Goal: Task Accomplishment & Management: Use online tool/utility

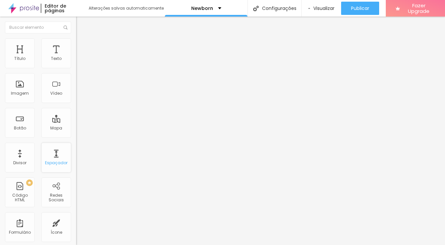
click at [58, 155] on div "Espaçador" at bounding box center [56, 158] width 30 height 30
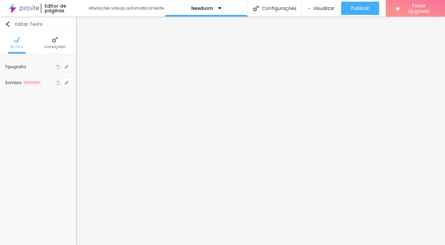
click at [6, 23] on img "button" at bounding box center [7, 23] width 5 height 5
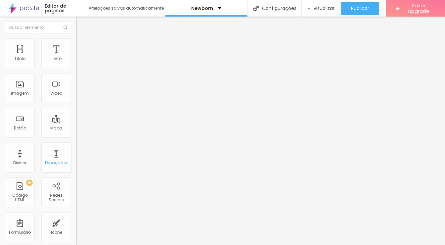
click at [56, 156] on div "Espaçador" at bounding box center [56, 158] width 30 height 30
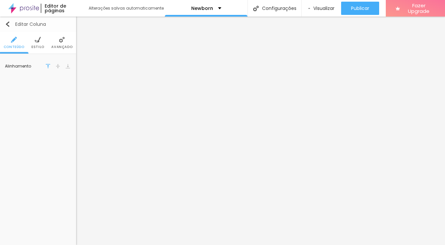
click at [9, 24] on img "button" at bounding box center [7, 23] width 5 height 5
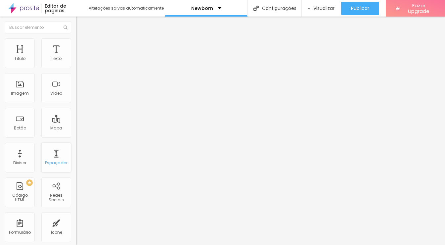
click at [58, 156] on div "Espaçador" at bounding box center [56, 158] width 30 height 30
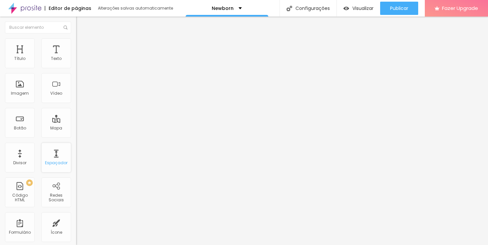
drag, startPoint x: 59, startPoint y: 157, endPoint x: 67, endPoint y: 150, distance: 11.0
click at [59, 157] on div "Espaçador" at bounding box center [56, 158] width 30 height 30
click at [57, 156] on div "Espaçador" at bounding box center [56, 158] width 30 height 30
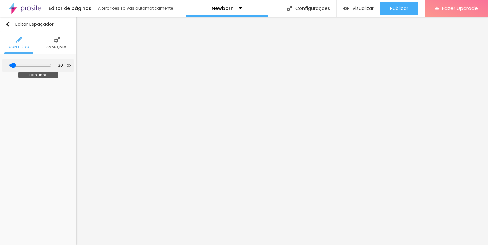
type input "49"
type input "72"
type input "87"
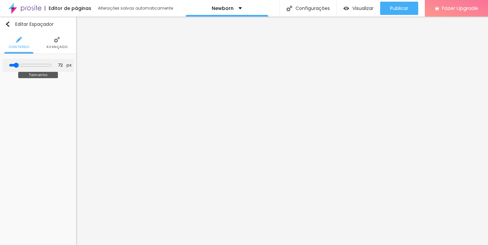
type input "87"
type input "100"
type input "113"
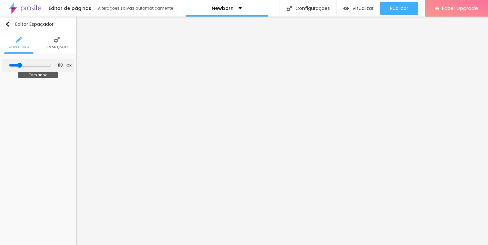
type input "122"
type input "126"
type input "130"
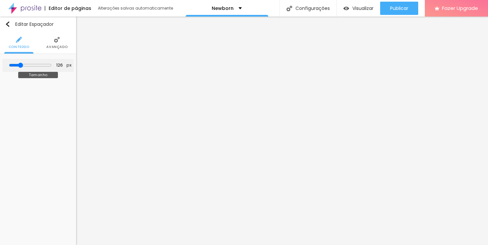
type input "130"
type input "134"
type input "149"
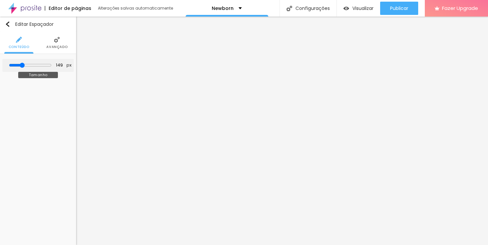
type input "151"
type input "152"
type input "161"
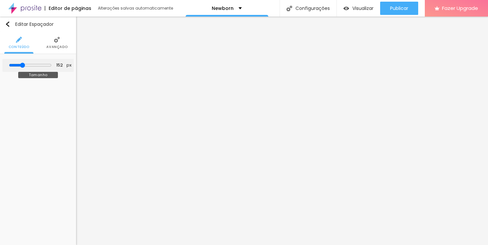
type input "161"
type input "162"
type input "165"
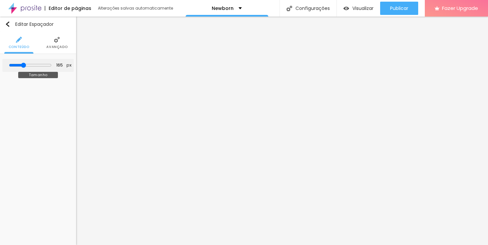
type input "168"
type input "170"
type input "173"
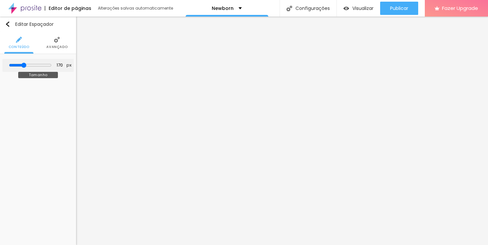
type input "173"
type input "177"
type input "180"
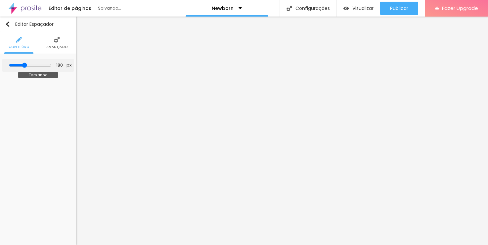
type input "184"
type input "186"
type input "188"
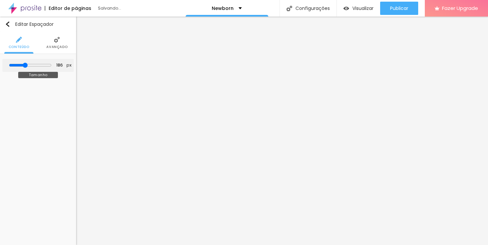
type input "188"
type input "192"
type input "196"
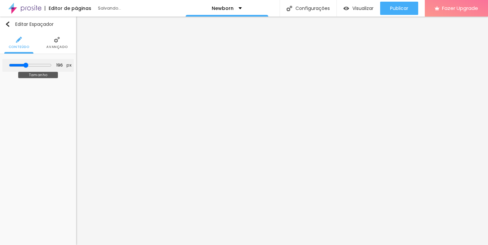
type input "198"
type input "200"
type input "202"
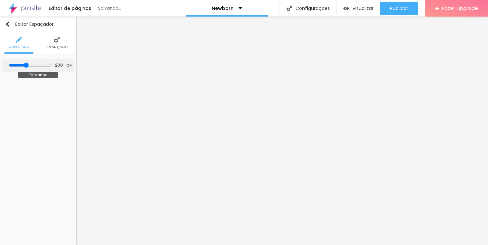
type input "202"
type input "204"
type input "206"
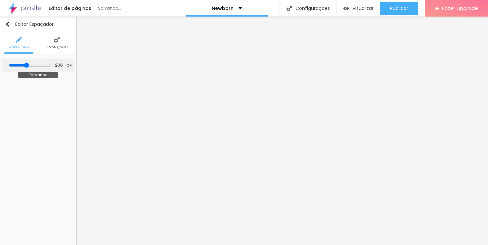
type input "211"
type input "215"
type input "216"
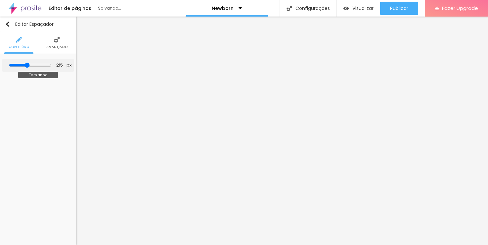
type input "216"
type input "217"
type input "238"
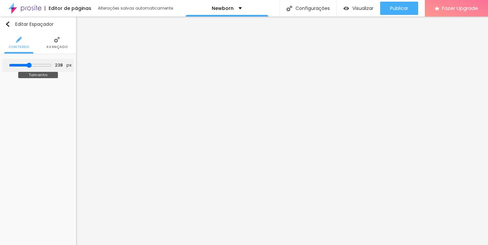
type input "317"
type input "326"
type input "336"
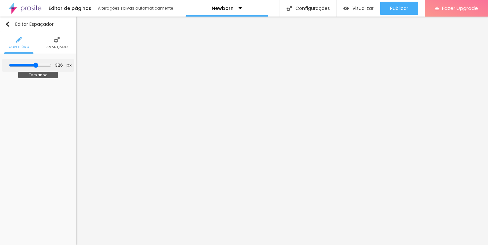
type input "336"
type input "345"
type input "353"
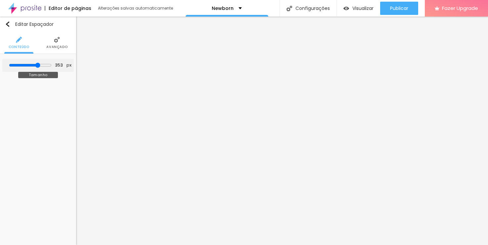
type input "362"
type input "371"
type input "380"
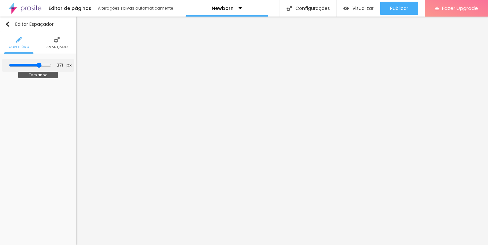
type input "380"
type input "383"
type input "384"
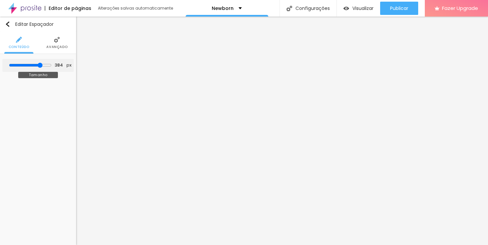
type input "385"
type input "386"
type input "388"
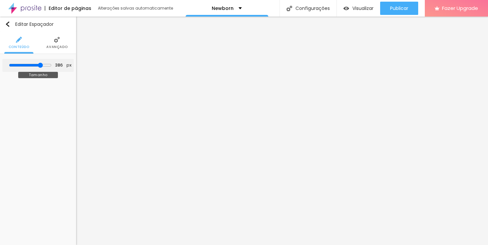
type input "388"
type input "391"
type input "393"
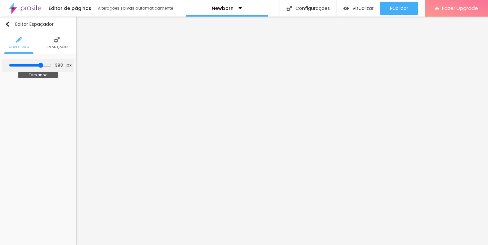
type input "395"
type input "398"
type input "403"
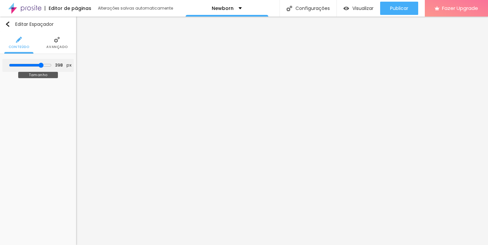
type input "403"
type input "409"
type input "416"
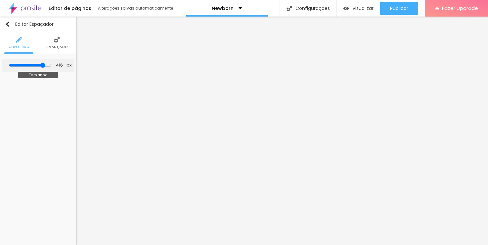
type input "421"
type input "424"
type input "428"
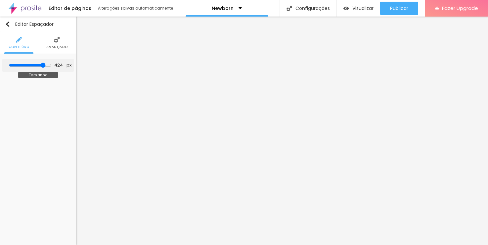
type input "428"
type input "431"
type input "434"
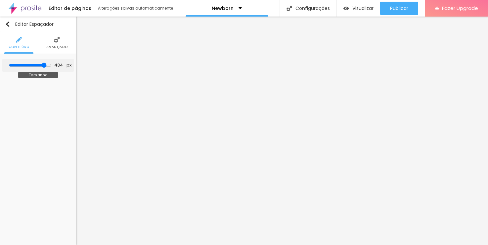
type input "437"
type input "440"
type input "443"
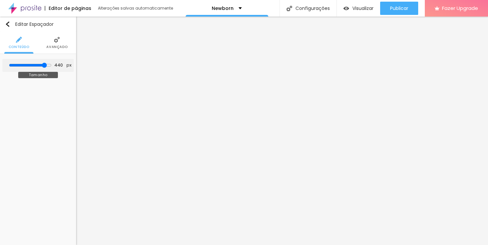
type input "443"
drag, startPoint x: 17, startPoint y: 65, endPoint x: 42, endPoint y: 62, distance: 25.4
type input "443"
click at [42, 63] on input "range" at bounding box center [30, 65] width 43 height 5
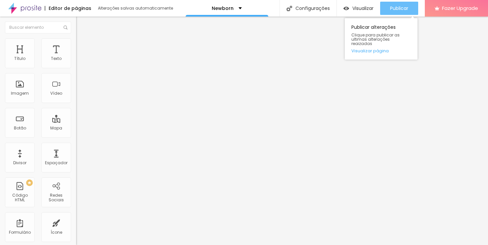
click at [397, 9] on span "Publicar" at bounding box center [399, 8] width 18 height 5
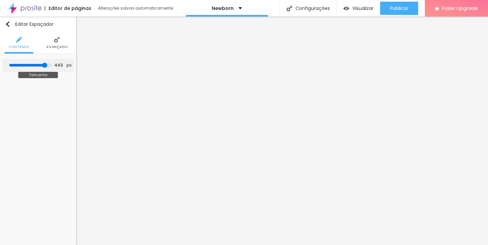
type input "455"
type input "438"
type input "426"
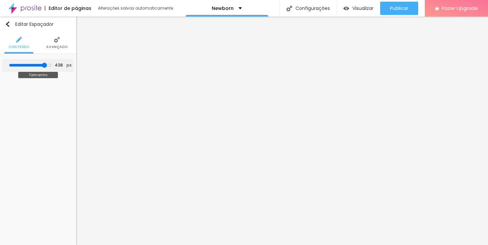
type input "426"
type input "422"
type input "414"
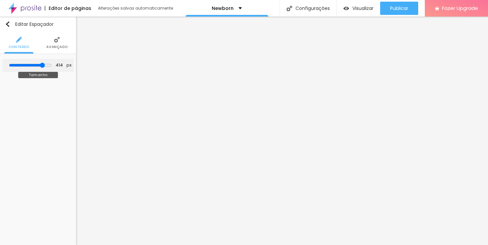
type input "406"
type input "397"
type input "391"
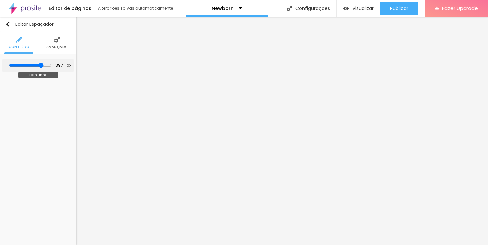
type input "391"
type input "386"
type input "384"
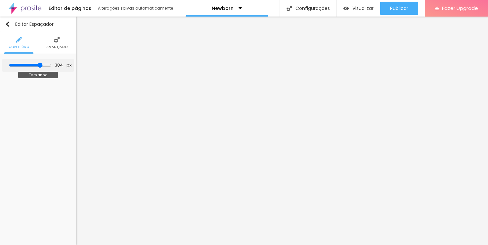
type input "382"
type input "369"
type input "359"
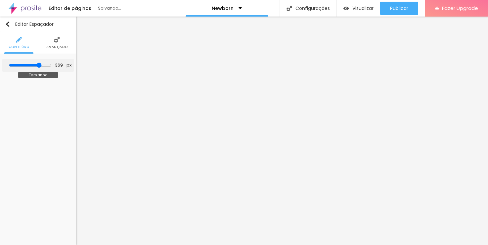
type input "359"
type input "355"
type input "350"
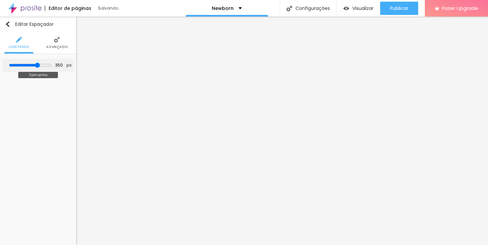
drag, startPoint x: 43, startPoint y: 65, endPoint x: 36, endPoint y: 66, distance: 6.6
click at [36, 66] on input "range" at bounding box center [30, 65] width 43 height 5
type input "316"
type input "276"
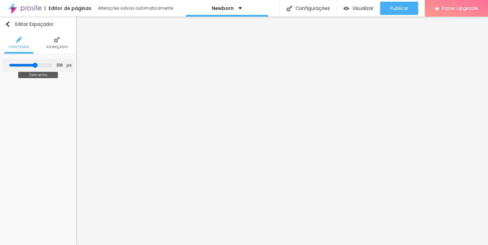
type input "276"
type input "263"
type input "253"
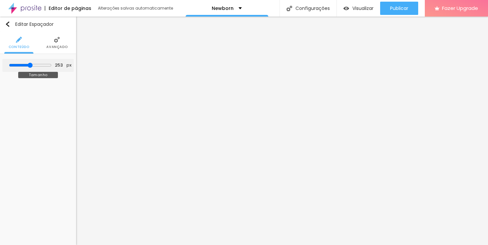
type input "248"
type input "236"
type input "207"
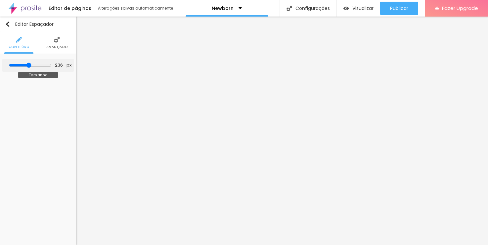
type input "207"
type input "189"
type input "173"
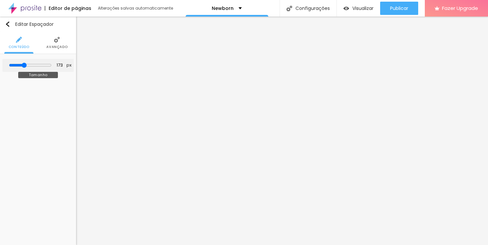
type input "154"
type input "130"
type input "118"
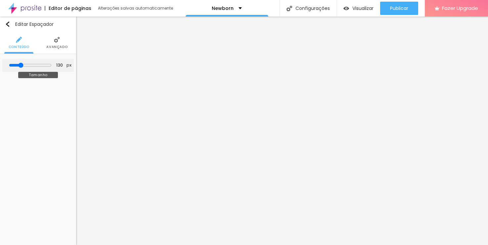
type input "118"
type input "93"
type input "66"
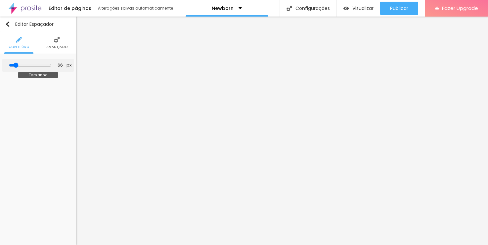
type input "46"
type input "37"
type input "30"
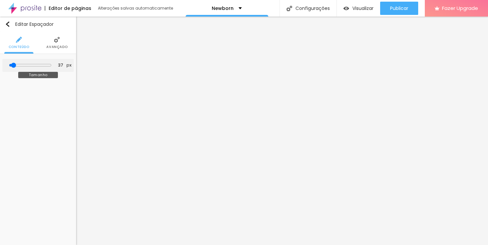
type input "30"
type input "26"
type input "16"
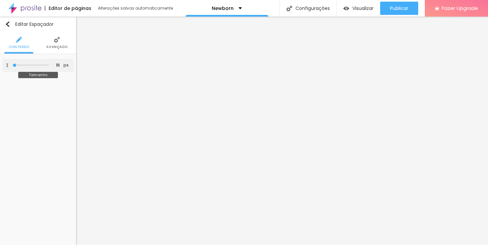
type input "10"
drag, startPoint x: 37, startPoint y: 65, endPoint x: 13, endPoint y: 64, distance: 23.5
type input "10"
click at [13, 64] on input "range" at bounding box center [30, 65] width 36 height 3
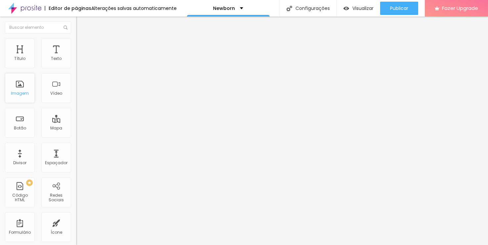
click at [19, 99] on div "Imagem" at bounding box center [20, 88] width 30 height 30
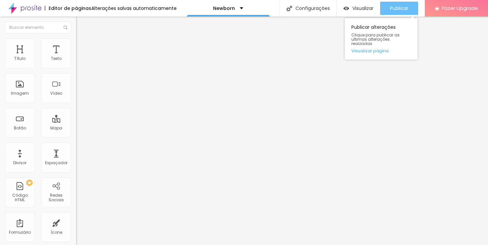
click at [391, 11] on span "Publicar" at bounding box center [399, 8] width 18 height 5
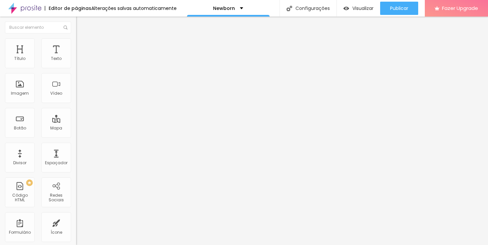
click at [76, 43] on li "Estilo" at bounding box center [114, 41] width 76 height 7
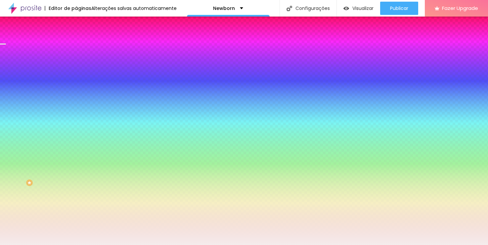
click at [76, 45] on li "Avançado" at bounding box center [114, 48] width 76 height 7
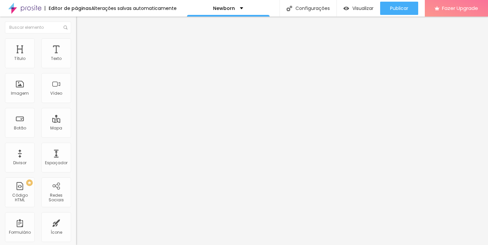
type input "77"
type input "91"
type input "102"
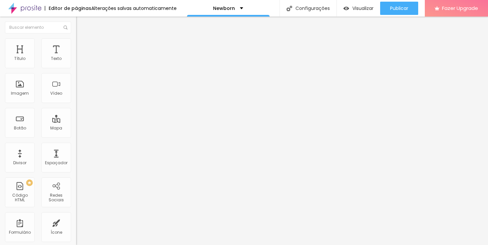
type input "102"
type input "106"
type input "112"
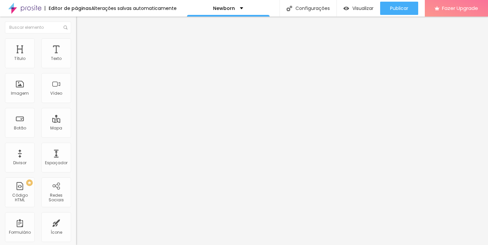
type input "115"
type input "120"
type input "123"
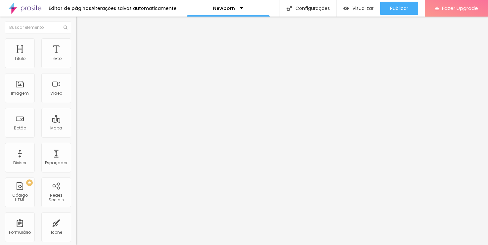
type input "123"
type input "128"
type input "133"
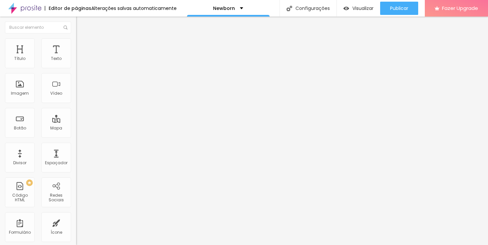
type input "136"
type input "144"
type input "148"
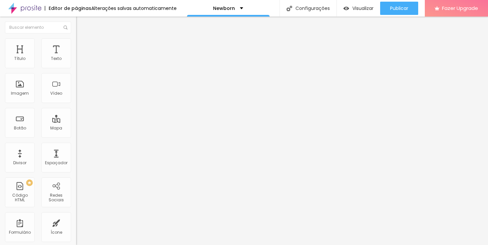
type input "148"
type input "159"
type input "163"
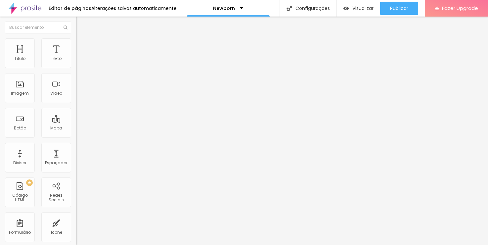
type input "169"
type input "175"
type input "178"
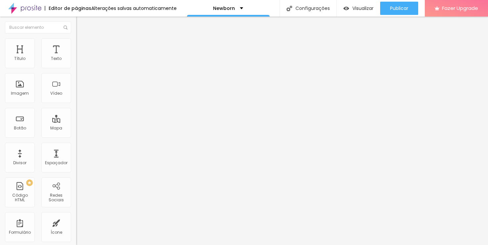
type input "178"
type input "182"
type input "185"
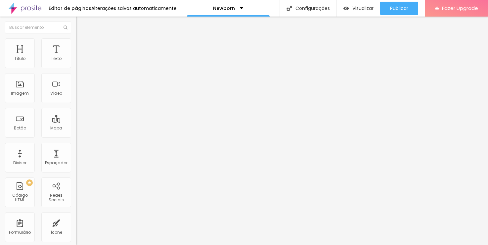
type input "191"
type input "193"
type input "196"
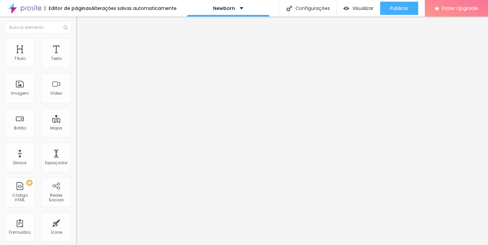
type input "196"
type input "197"
type input "198"
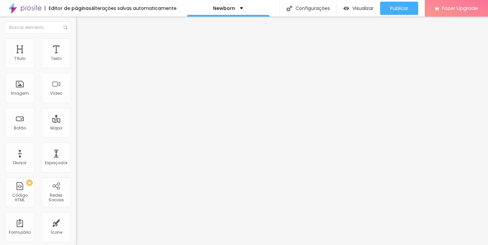
type input "202"
type input "205"
type input "206"
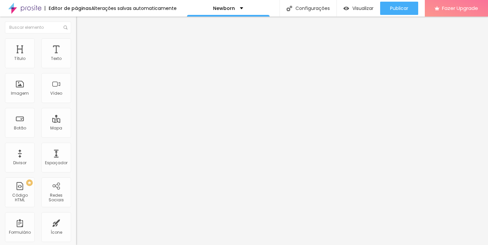
type input "206"
type input "211"
type input "215"
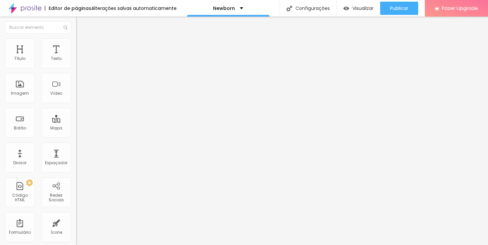
type input "221"
type input "224"
type input "226"
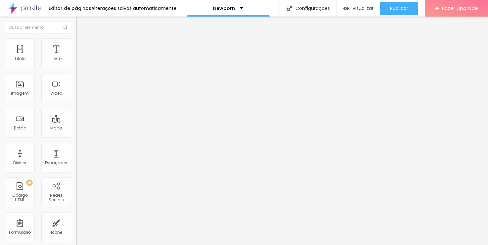
type input "226"
type input "227"
type input "229"
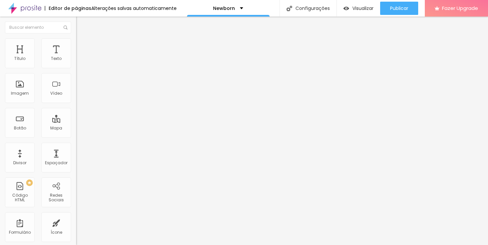
type input "233"
type input "235"
type input "237"
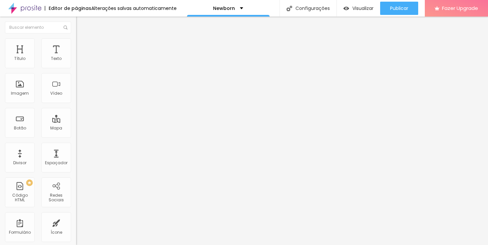
type input "237"
type input "238"
type input "242"
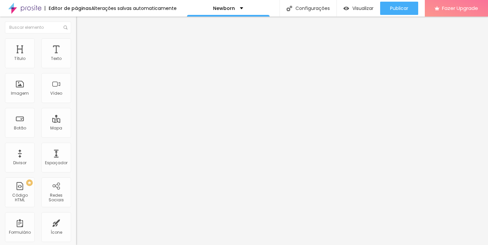
type input "241"
drag, startPoint x: 20, startPoint y: 78, endPoint x: 30, endPoint y: 77, distance: 10.4
type input "241"
click at [76, 222] on input "range" at bounding box center [97, 224] width 43 height 5
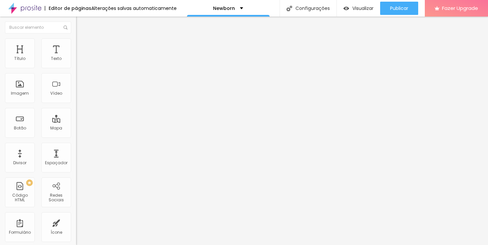
click at [76, 44] on li "Estilo" at bounding box center [114, 41] width 76 height 7
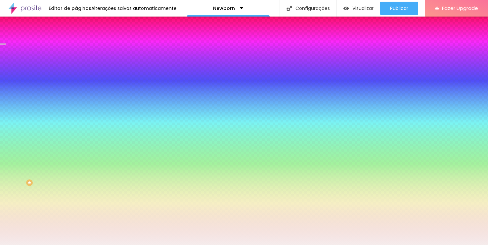
click at [82, 39] on span "Conteúdo" at bounding box center [92, 36] width 21 height 6
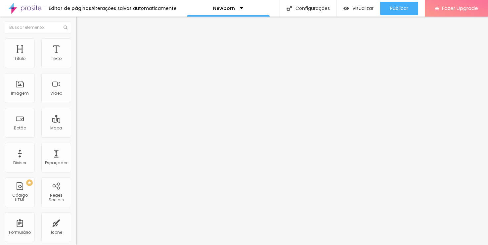
click at [82, 48] on span "Avançado" at bounding box center [93, 50] width 22 height 6
click at [82, 46] on span "Estilo" at bounding box center [87, 43] width 10 height 6
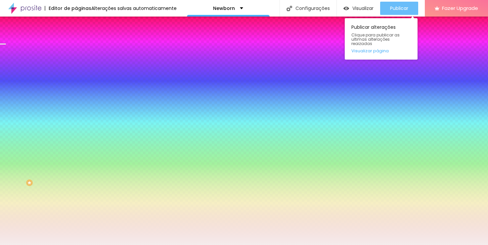
click at [396, 12] on div "Publicar" at bounding box center [399, 8] width 18 height 13
click at [408, 9] on span "Publicar" at bounding box center [399, 8] width 18 height 5
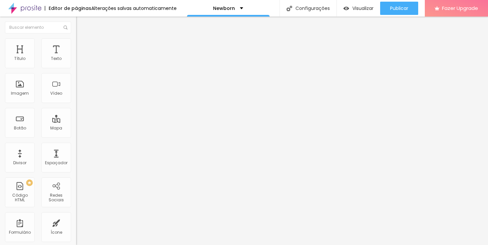
click at [82, 46] on span "Avançado" at bounding box center [93, 43] width 22 height 6
type input "8"
type input "9"
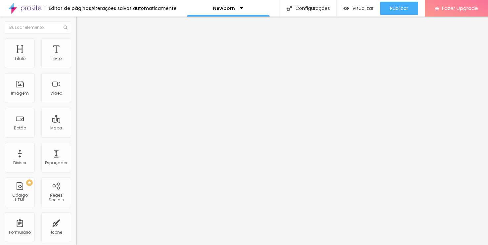
type input "10"
type input "11"
type input "12"
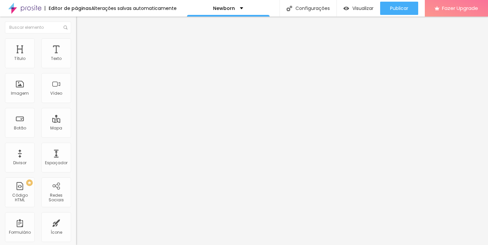
type input "12"
type input "13"
type input "14"
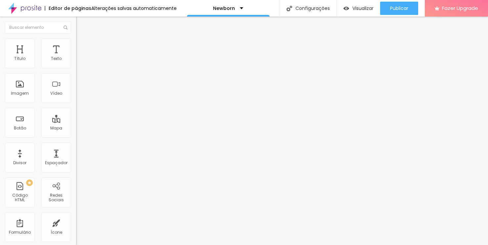
type input "15"
type input "16"
type input "18"
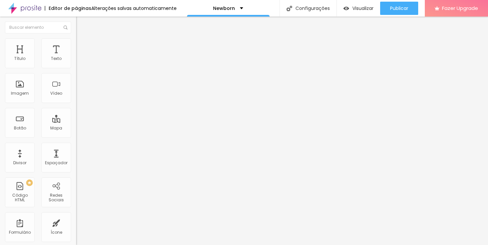
type input "18"
type input "19"
type input "23"
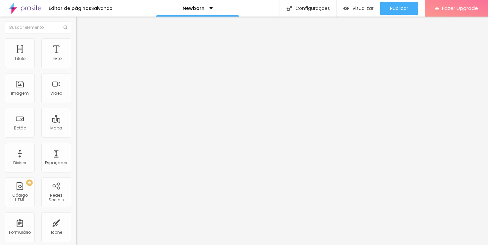
type input "24"
type input "25"
type input "26"
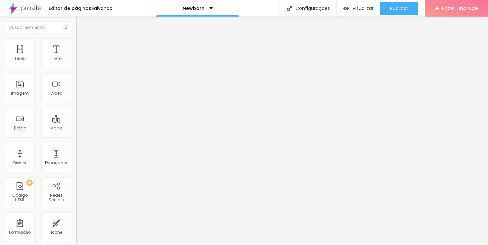
type input "26"
type input "27"
type input "28"
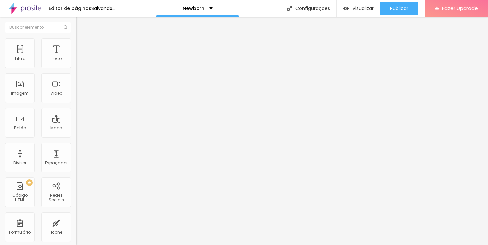
type input "29"
type input "30"
type input "31"
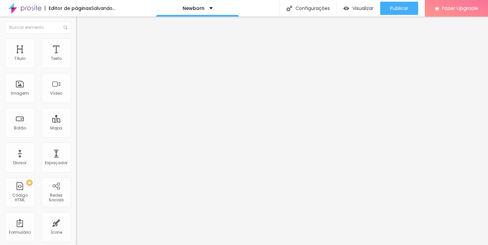
type input "31"
type input "32"
type input "34"
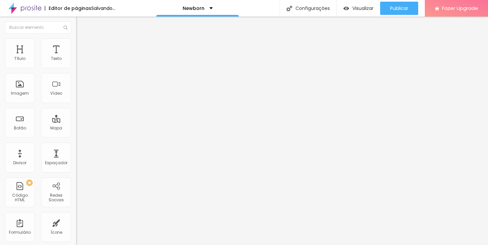
type input "36"
type input "37"
type input "42"
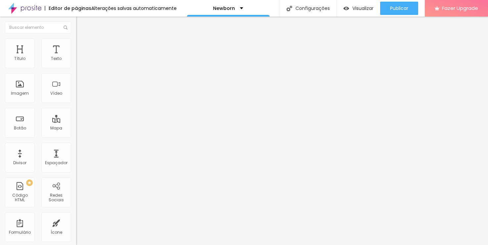
type input "42"
type input "45"
type input "46"
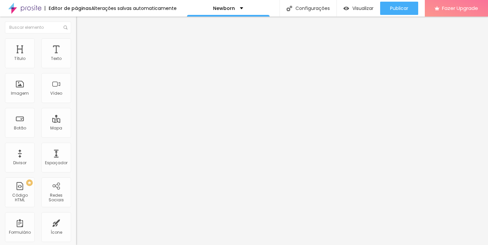
type input "48"
type input "51"
type input "55"
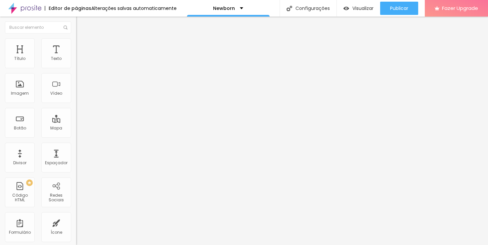
type input "55"
type input "56"
type input "60"
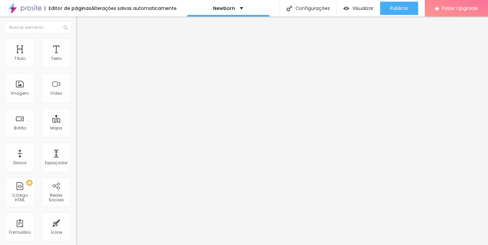
type input "62"
type input "66"
type input "70"
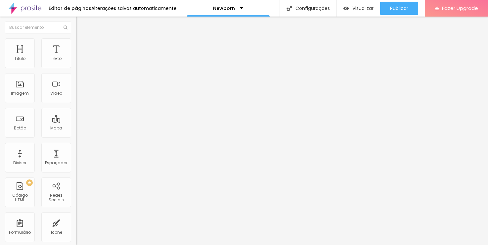
type input "70"
type input "72"
type input "78"
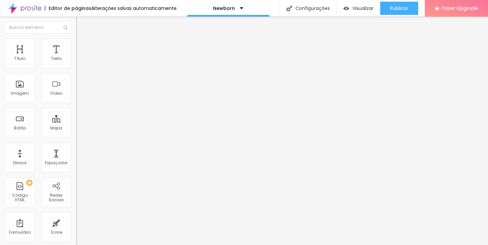
type input "81"
type input "83"
type input "85"
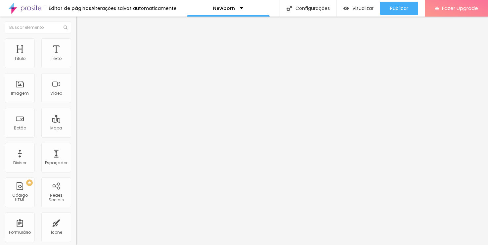
type input "85"
type input "86"
type input "89"
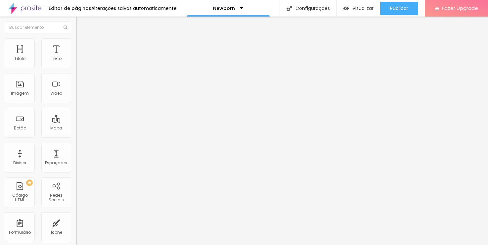
type input "92"
type input "94"
type input "96"
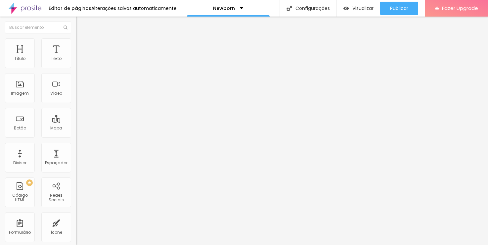
type input "96"
type input "100"
type input "99"
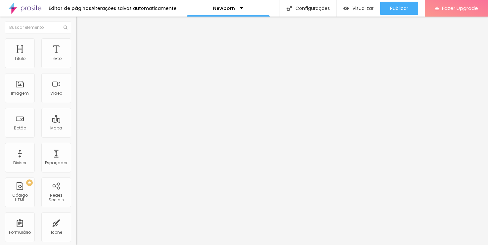
type input "93"
type input "64"
type input "60"
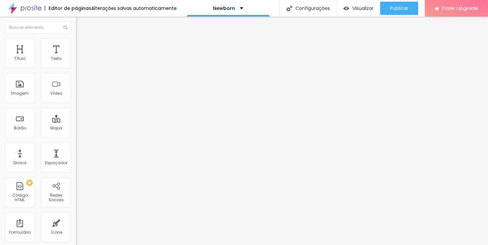
type input "60"
type input "52"
type input "47"
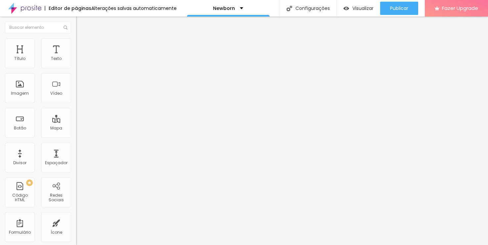
type input "39"
type input "35"
type input "26"
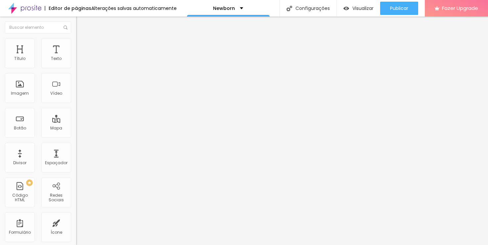
type input "26"
type input "21"
type input "15"
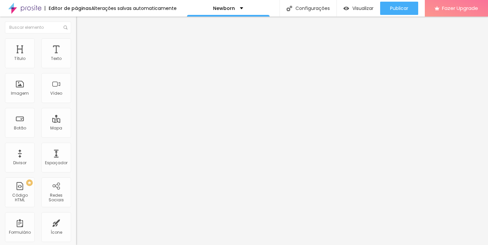
type input "11"
type input "7"
drag, startPoint x: 19, startPoint y: 64, endPoint x: 12, endPoint y: 82, distance: 19.5
click at [76, 122] on input "range" at bounding box center [97, 124] width 43 height 5
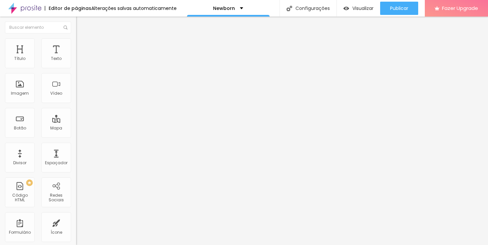
click at [76, 215] on input "range" at bounding box center [97, 217] width 43 height 5
click at [82, 48] on span "Avançado" at bounding box center [93, 50] width 22 height 6
click at [82, 39] on span "Conteúdo" at bounding box center [92, 36] width 21 height 6
click at [81, 23] on img "button" at bounding box center [83, 23] width 5 height 5
click at [59, 159] on div "Espaçador" at bounding box center [56, 158] width 30 height 30
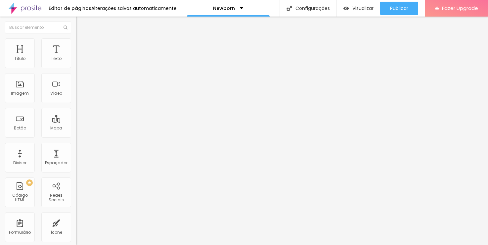
click at [81, 23] on img "button" at bounding box center [83, 23] width 5 height 5
